Goal: Obtain resource: Download file/media

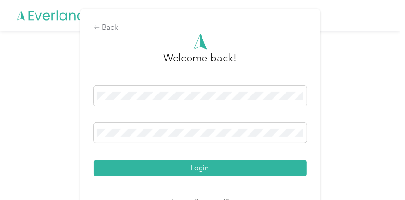
click at [191, 171] on button "Login" at bounding box center [200, 168] width 213 height 17
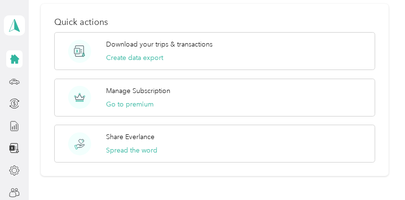
scroll to position [384, 0]
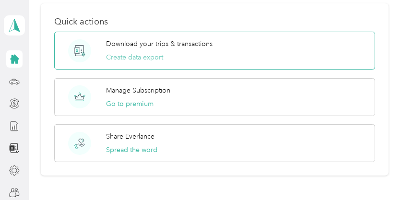
click at [145, 56] on button "Create data export" at bounding box center [134, 57] width 57 height 10
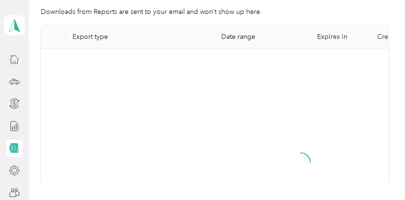
scroll to position [153, 0]
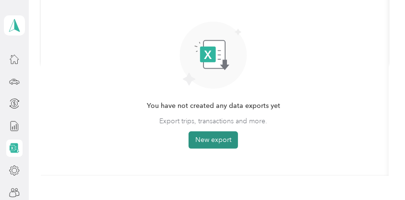
click at [217, 140] on button "New export" at bounding box center [212, 139] width 49 height 17
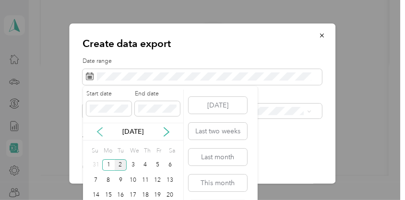
click at [98, 131] on icon at bounding box center [100, 132] width 10 height 10
click at [123, 162] on div "1" at bounding box center [121, 165] width 12 height 12
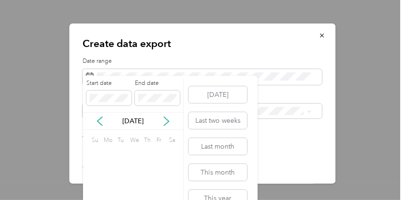
scroll to position [0, 0]
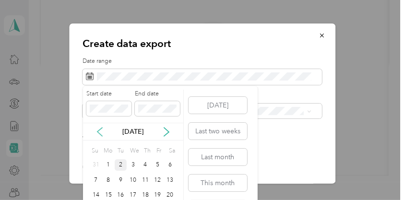
click at [101, 134] on icon at bounding box center [100, 132] width 10 height 10
click at [146, 167] on div "31" at bounding box center [145, 165] width 12 height 12
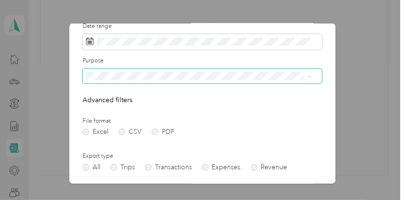
scroll to position [47, 0]
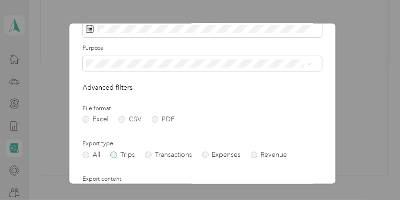
click at [120, 154] on label "Trips" at bounding box center [122, 155] width 24 height 7
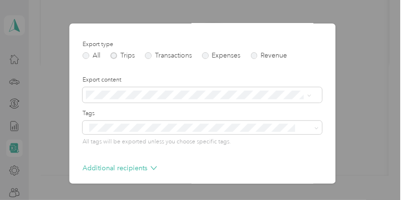
scroll to position [188, 0]
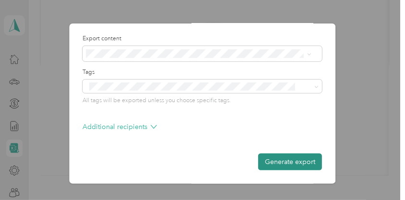
click at [280, 164] on button "Generate export" at bounding box center [290, 161] width 64 height 17
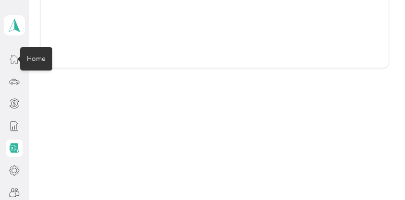
click at [12, 63] on icon at bounding box center [14, 59] width 11 height 11
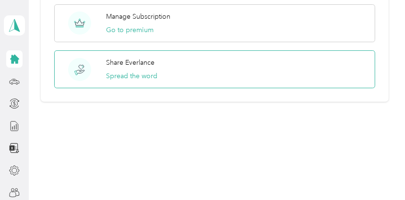
scroll to position [314, 0]
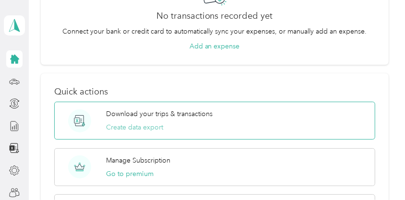
click at [129, 126] on button "Create data export" at bounding box center [134, 127] width 57 height 10
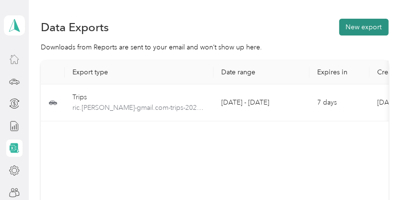
click at [362, 28] on button "New export" at bounding box center [363, 27] width 49 height 17
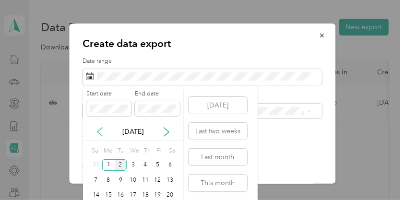
click at [101, 134] on icon at bounding box center [100, 132] width 10 height 10
click at [156, 164] on div "1" at bounding box center [158, 165] width 12 height 12
click at [162, 113] on span at bounding box center [157, 108] width 45 height 15
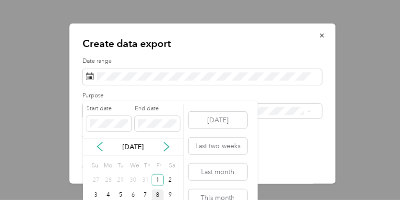
scroll to position [294, 0]
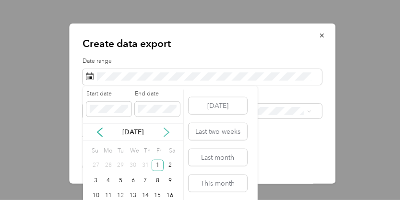
click at [165, 131] on icon at bounding box center [167, 133] width 10 height 10
click at [95, 163] on div "31" at bounding box center [96, 166] width 12 height 12
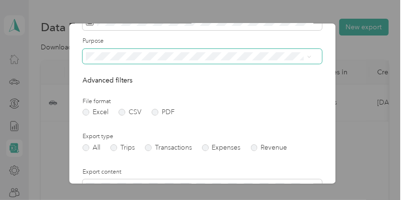
scroll to position [96, 0]
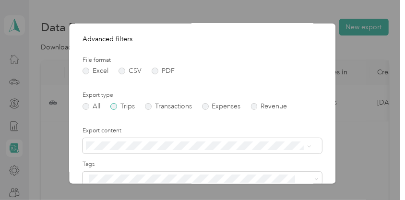
click at [125, 106] on label "Trips" at bounding box center [122, 106] width 24 height 7
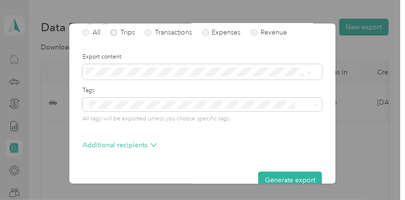
scroll to position [188, 0]
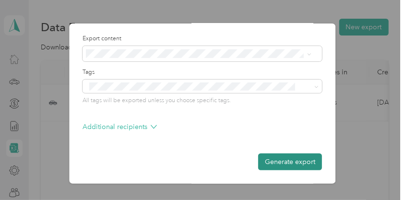
click at [277, 170] on button "Generate export" at bounding box center [290, 161] width 64 height 17
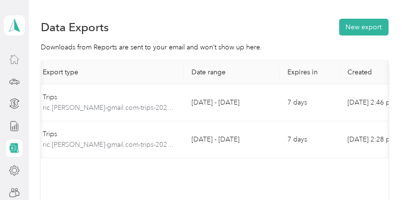
scroll to position [0, 0]
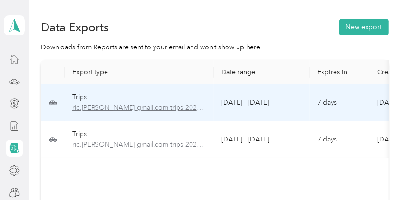
click at [146, 108] on span "ric.[PERSON_NAME]-gmail.com-trips-2025-08-01-2025-08-31.xlsx" at bounding box center [138, 108] width 133 height 11
click at [123, 107] on span "ric.[PERSON_NAME]-gmail.com-trips-2025-08-01-2025-08-31.xlsx" at bounding box center [138, 108] width 133 height 11
click at [145, 101] on div "Trips" at bounding box center [138, 97] width 133 height 11
